Goal: Information Seeking & Learning: Learn about a topic

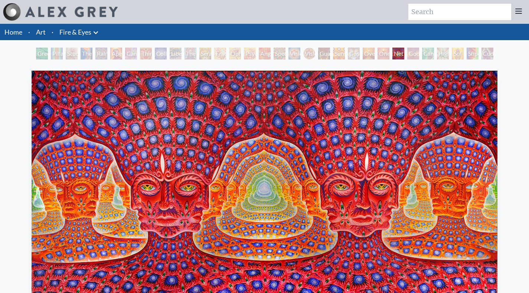
click at [303, 53] on div "Vision [PERSON_NAME]" at bounding box center [309, 54] width 12 height 12
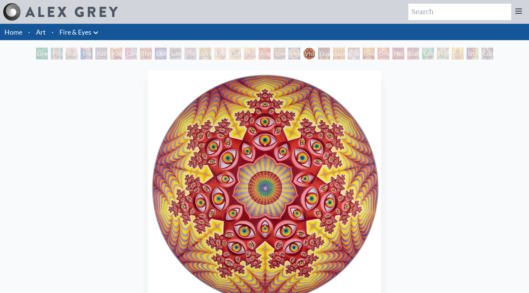
click at [256, 49] on div "Psychomicrograph of a Fractal Paisley Cherub Feather Tip" at bounding box center [250, 54] width 12 height 12
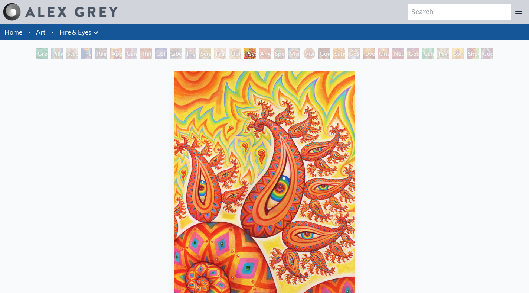
click at [277, 52] on div "Spectral Lotus" at bounding box center [280, 54] width 12 height 12
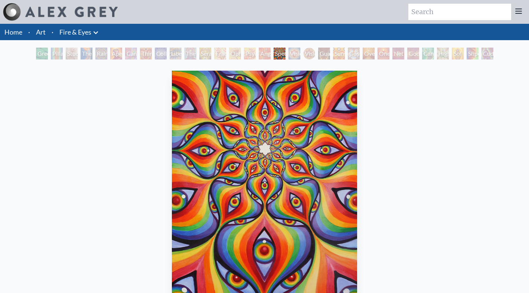
click at [147, 54] on div "Third Eye Tears of Joy" at bounding box center [146, 54] width 12 height 12
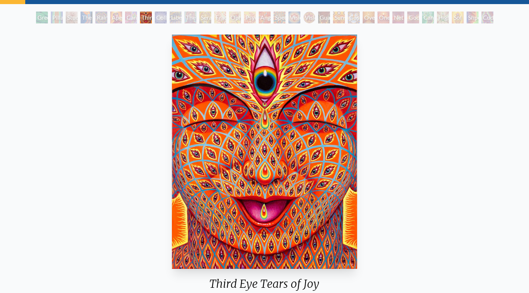
scroll to position [31, 0]
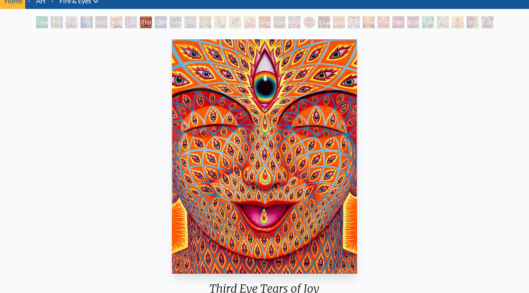
click at [125, 21] on div "Cannabis Sutra" at bounding box center [131, 22] width 12 height 12
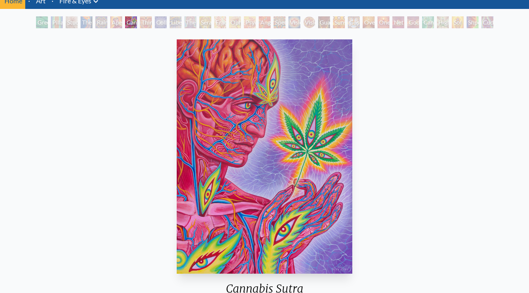
click at [117, 26] on div "Aperture" at bounding box center [116, 22] width 12 height 12
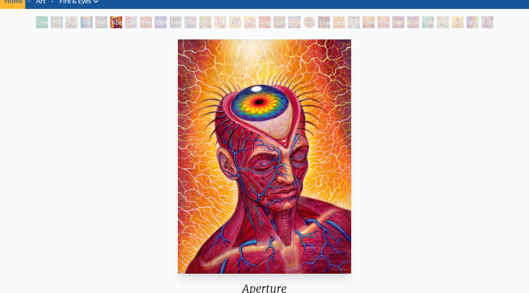
click at [104, 16] on div "Rainbow Eye Ripple" at bounding box center [101, 22] width 12 height 12
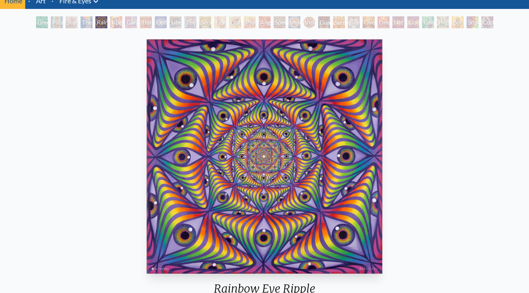
click at [66, 23] on div "Study for the Great Turn" at bounding box center [72, 22] width 12 height 12
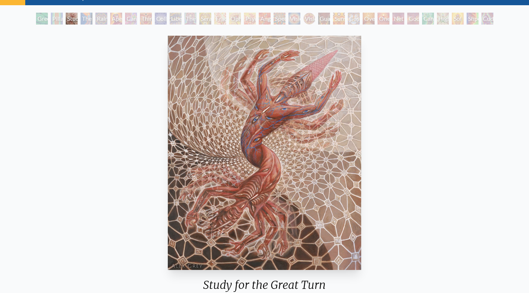
scroll to position [31, 0]
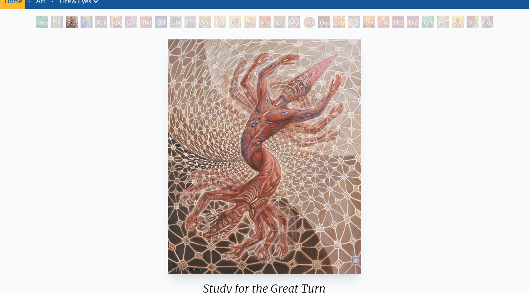
click at [48, 23] on div "Green Hand" at bounding box center [42, 22] width 12 height 12
